Goal: Transaction & Acquisition: Register for event/course

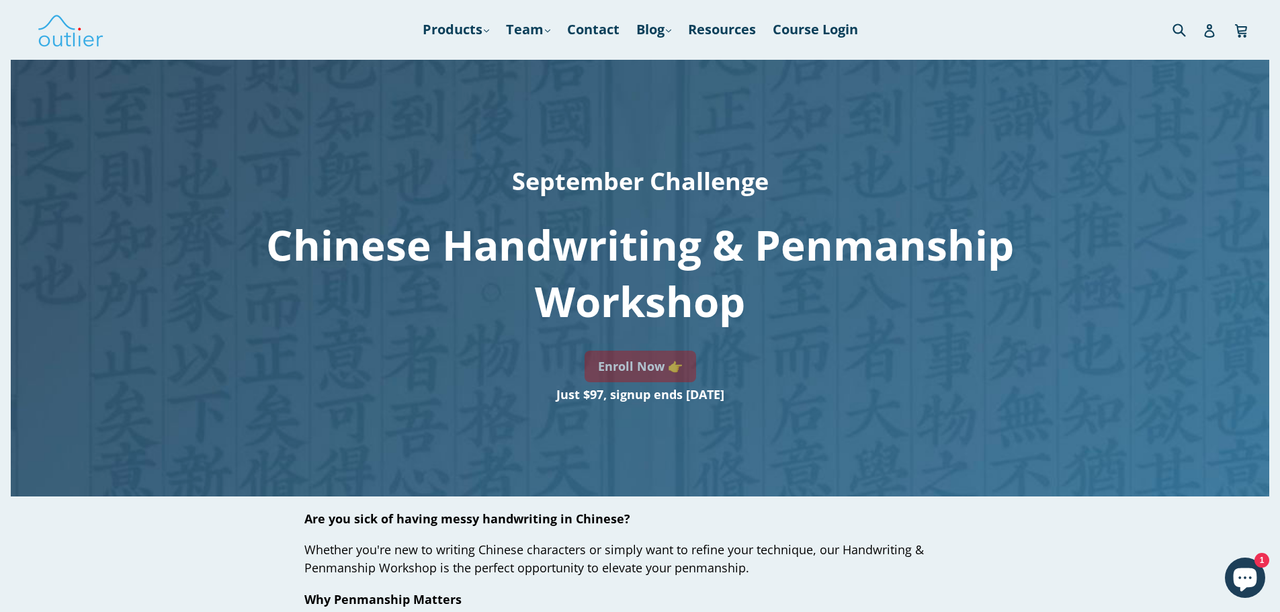
click at [667, 378] on link "Enroll Now 👉" at bounding box center [641, 367] width 112 height 32
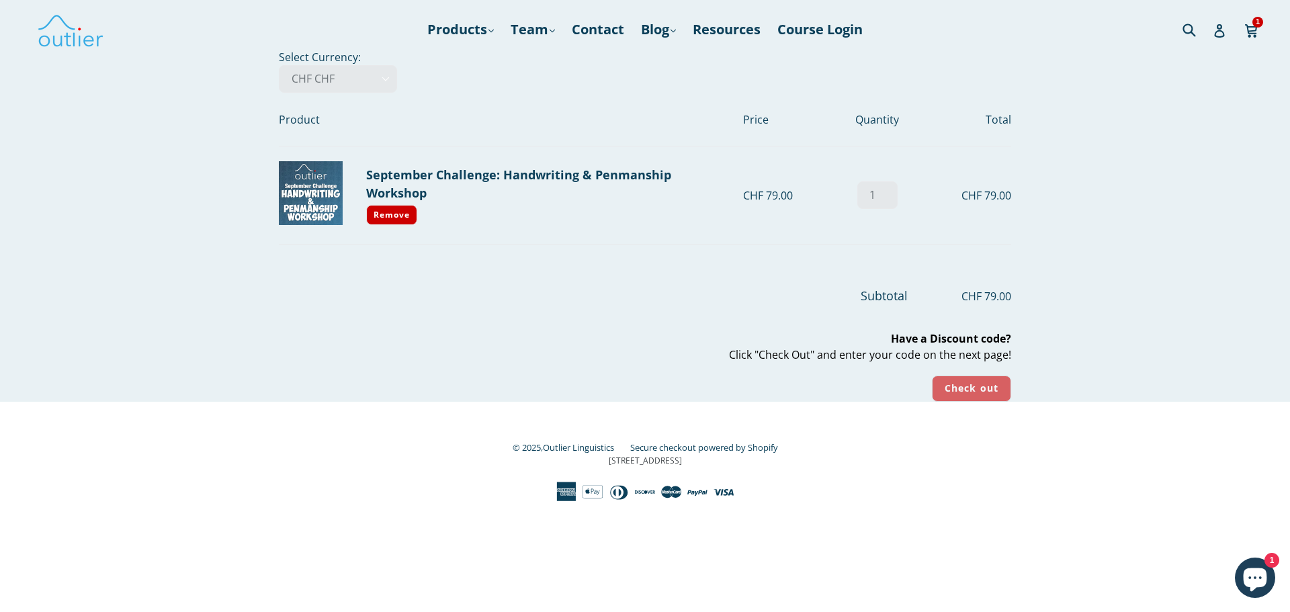
click at [982, 380] on input "Check out" at bounding box center [971, 389] width 79 height 26
